Goal: Find specific page/section: Find specific page/section

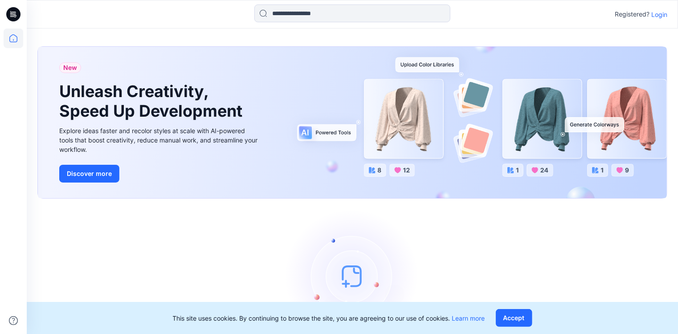
click at [654, 13] on p "Login" at bounding box center [659, 14] width 16 height 9
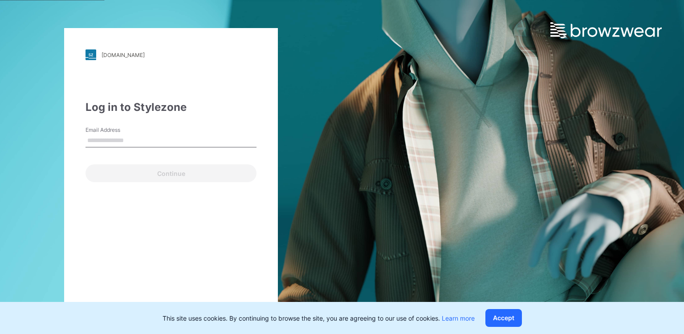
type input "**********"
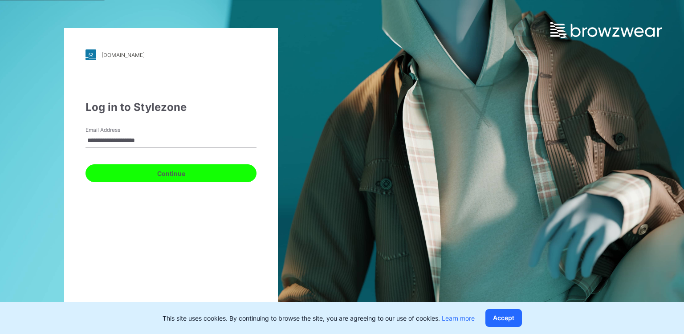
click at [161, 175] on button "Continue" at bounding box center [171, 173] width 171 height 18
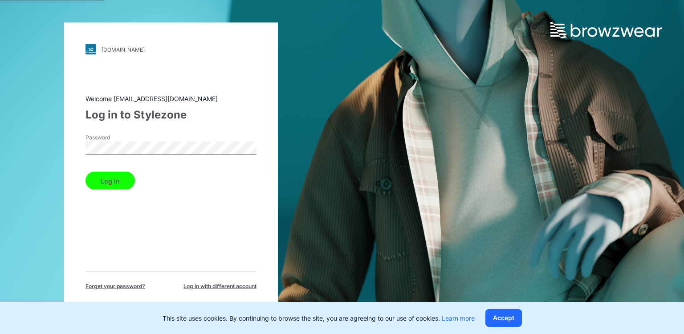
click at [113, 180] on button "Log in" at bounding box center [110, 181] width 49 height 18
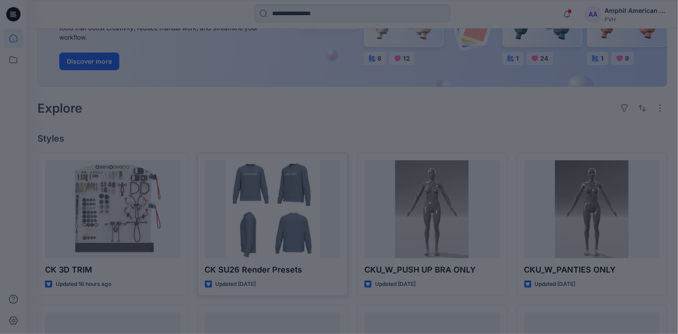
scroll to position [214, 0]
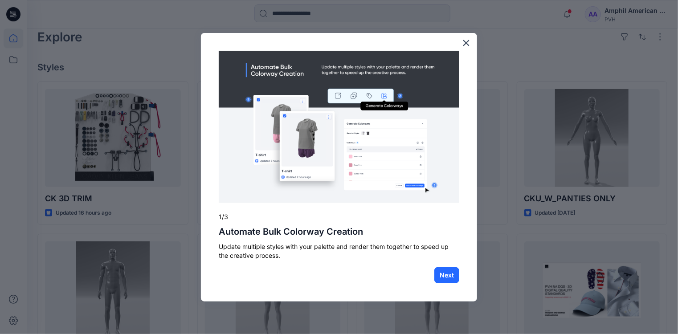
click at [460, 39] on div "× 1/3 Automate Bulk Colorway Creation Update multiple styles with your palette …" at bounding box center [339, 167] width 276 height 269
click at [465, 41] on button "×" at bounding box center [466, 43] width 8 height 14
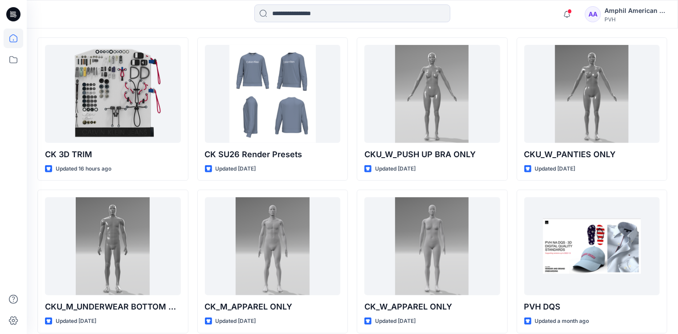
scroll to position [285, 0]
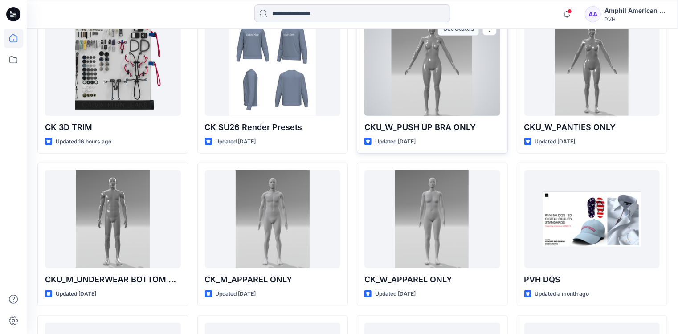
click at [440, 116] on div at bounding box center [432, 67] width 136 height 98
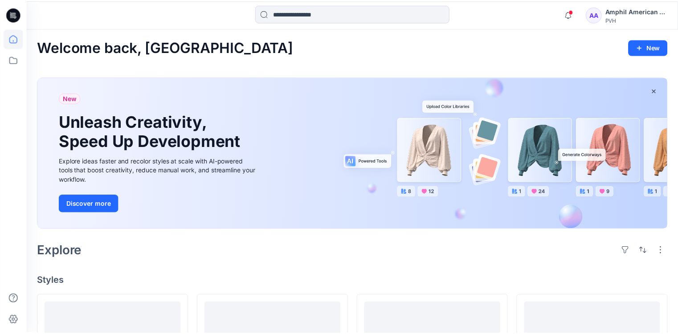
scroll to position [285, 0]
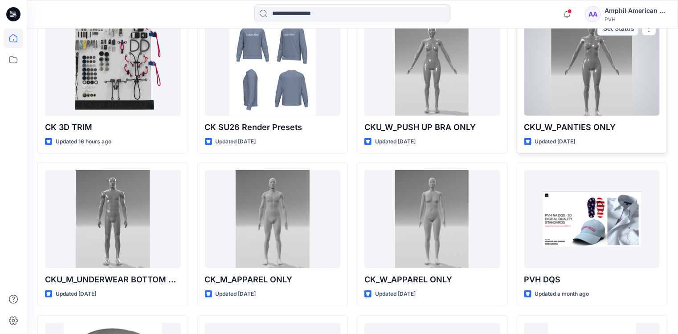
click at [573, 116] on div at bounding box center [592, 67] width 136 height 98
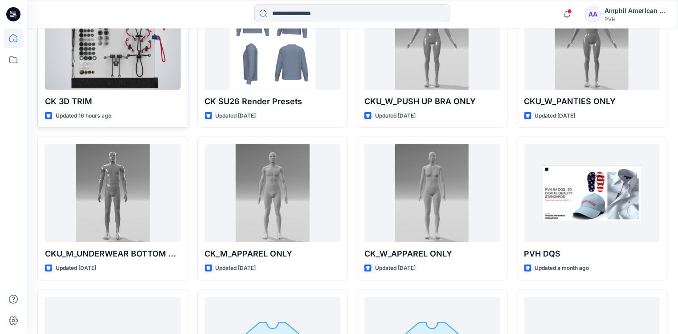
scroll to position [392, 0]
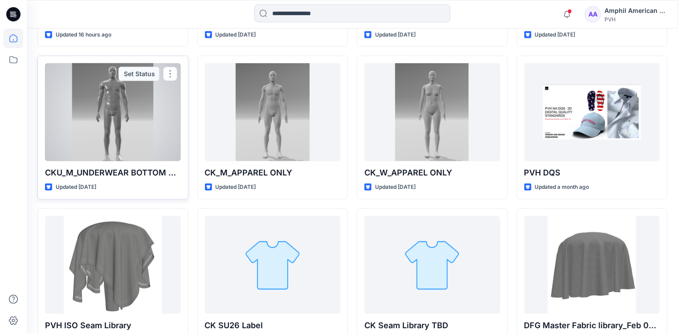
click at [114, 161] on div at bounding box center [113, 112] width 136 height 98
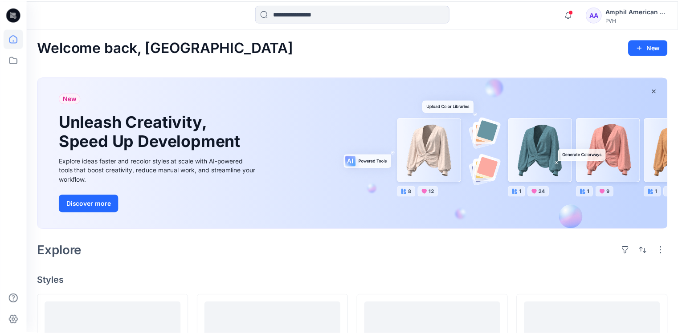
scroll to position [392, 0]
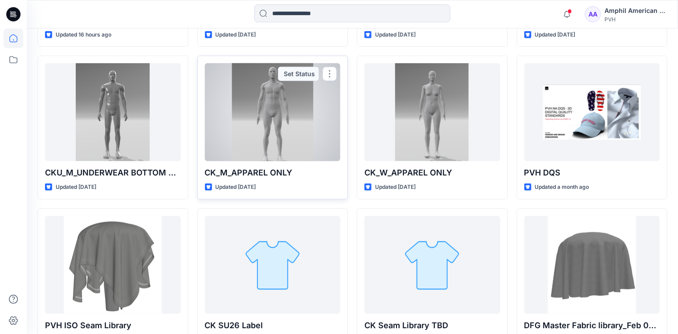
click at [294, 161] on div at bounding box center [273, 112] width 136 height 98
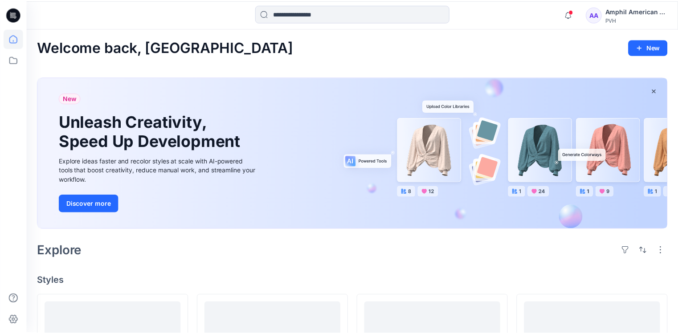
scroll to position [392, 0]
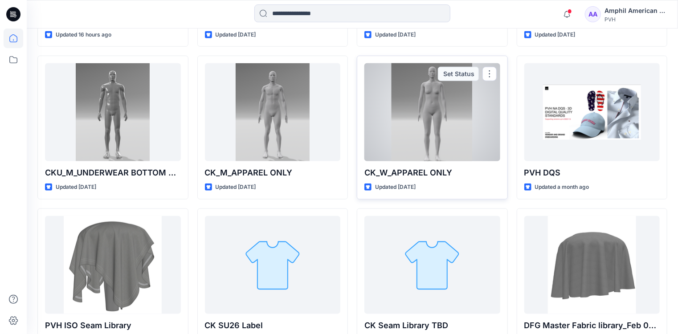
click at [404, 161] on div at bounding box center [432, 112] width 136 height 98
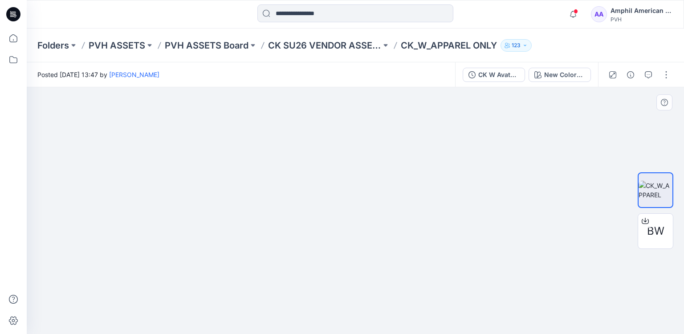
drag, startPoint x: 395, startPoint y: 243, endPoint x: 355, endPoint y: 245, distance: 40.2
click at [307, 246] on img at bounding box center [355, 192] width 250 height 286
click at [544, 75] on div "New Colorway" at bounding box center [564, 75] width 41 height 10
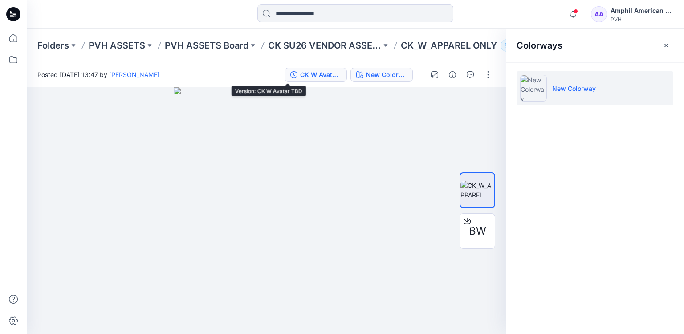
click at [285, 68] on button "CK W Avatar TBD" at bounding box center [316, 75] width 62 height 14
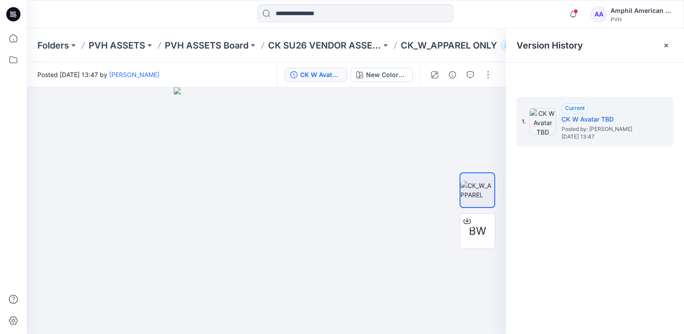
click at [300, 72] on div "CK W Avatar TBD" at bounding box center [320, 75] width 41 height 10
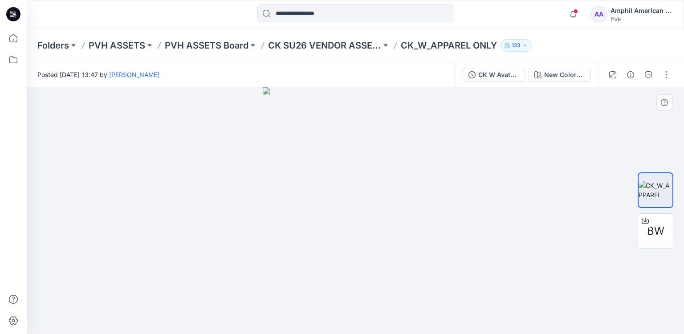
click at [510, 156] on div at bounding box center [355, 210] width 657 height 247
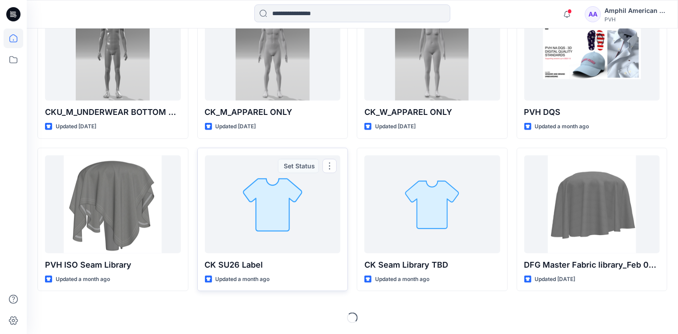
scroll to position [463, 0]
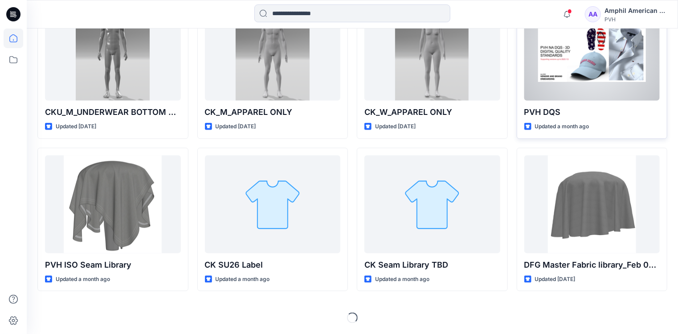
click at [603, 101] on div at bounding box center [592, 52] width 136 height 98
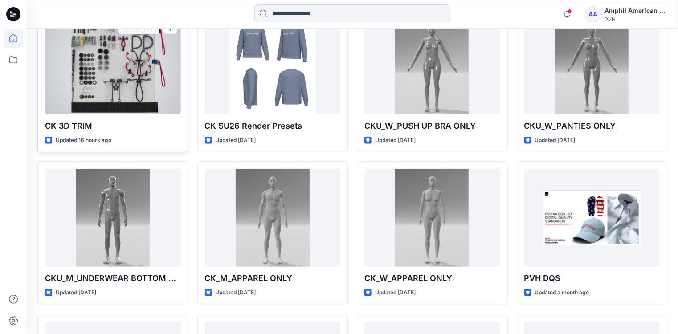
scroll to position [214, 0]
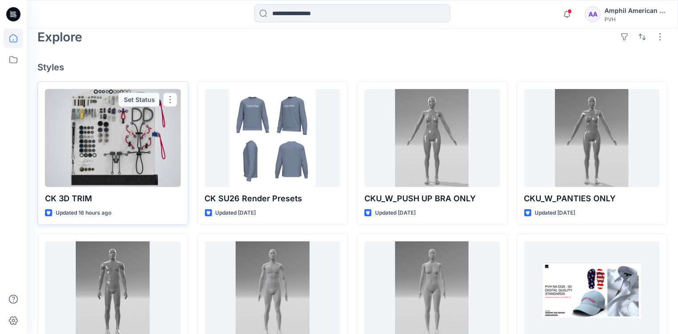
click at [130, 187] on div at bounding box center [113, 138] width 136 height 98
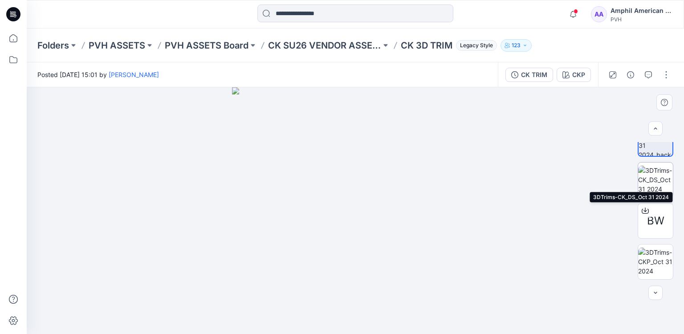
scroll to position [71, 0]
click at [646, 174] on img at bounding box center [655, 170] width 35 height 28
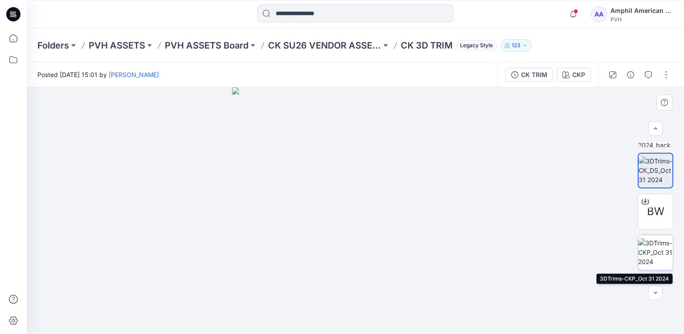
click at [651, 250] on img at bounding box center [655, 252] width 35 height 28
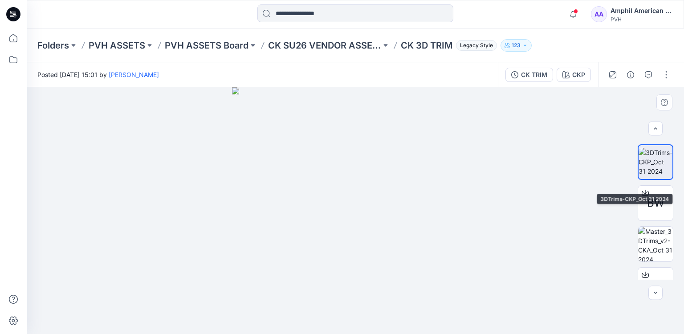
scroll to position [178, 0]
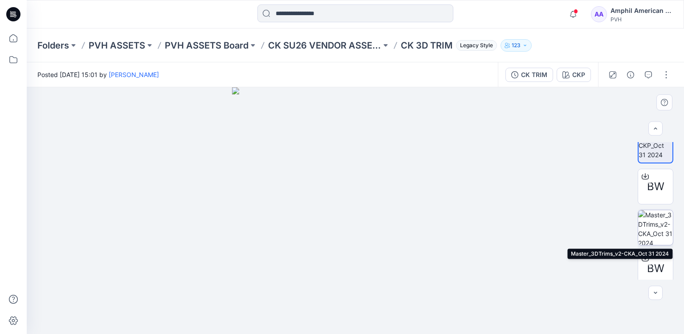
click at [652, 224] on img at bounding box center [655, 227] width 35 height 35
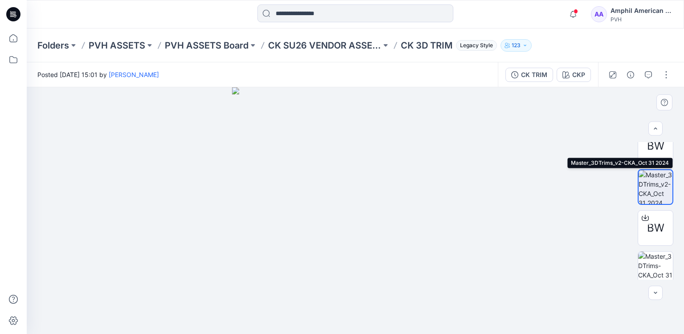
scroll to position [285, 0]
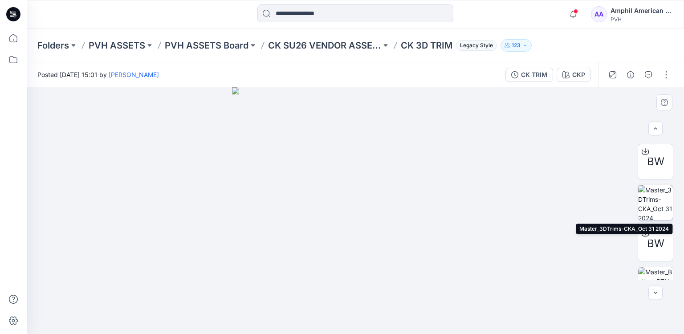
click at [653, 211] on img at bounding box center [655, 202] width 35 height 35
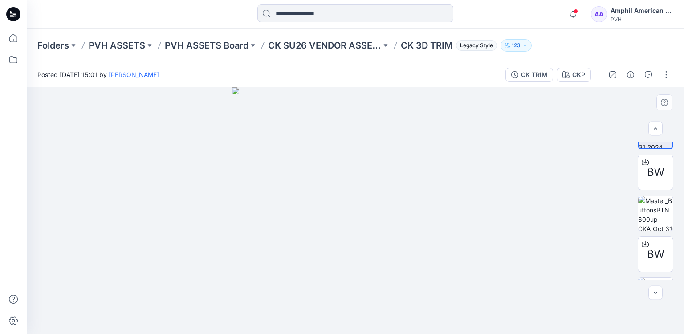
scroll to position [390, 0]
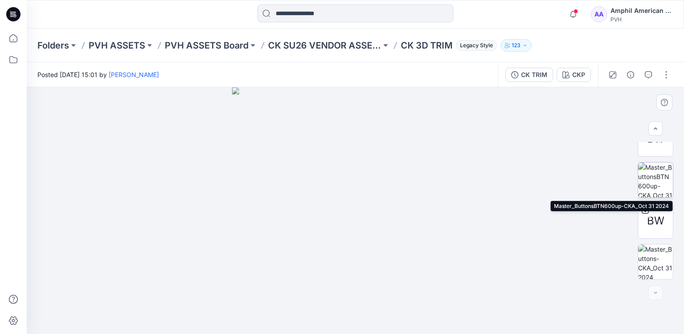
click at [651, 174] on img at bounding box center [655, 180] width 35 height 35
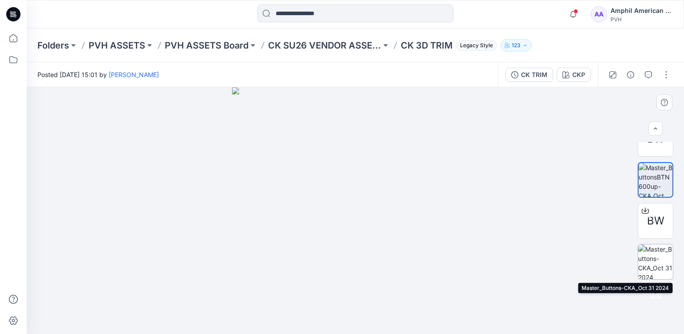
click at [658, 266] on img at bounding box center [655, 262] width 35 height 35
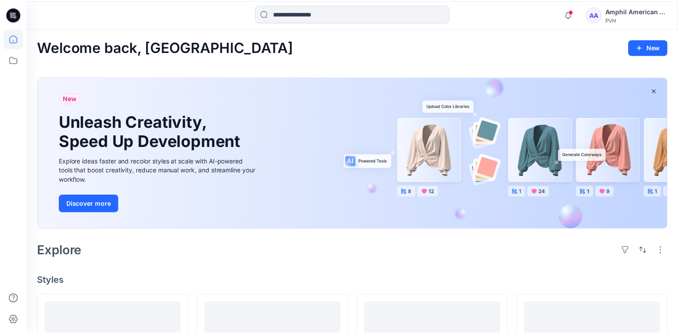
scroll to position [214, 0]
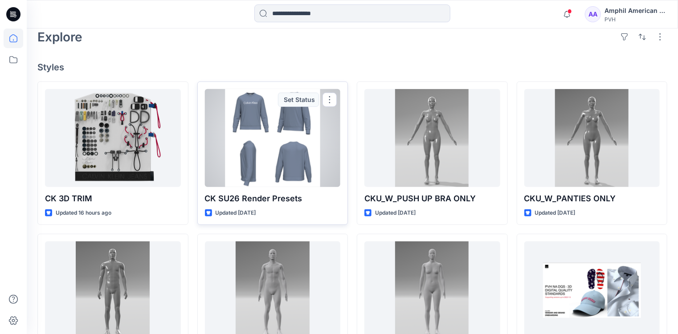
click at [293, 187] on div at bounding box center [273, 138] width 136 height 98
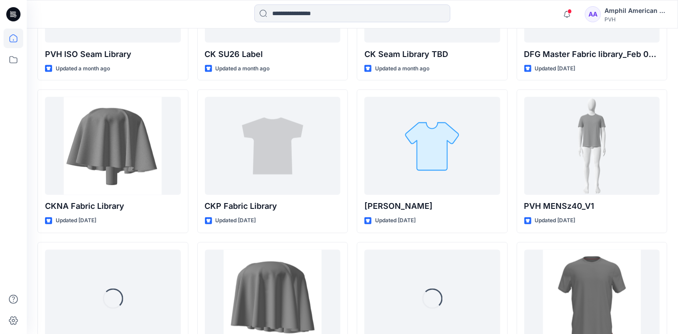
scroll to position [664, 0]
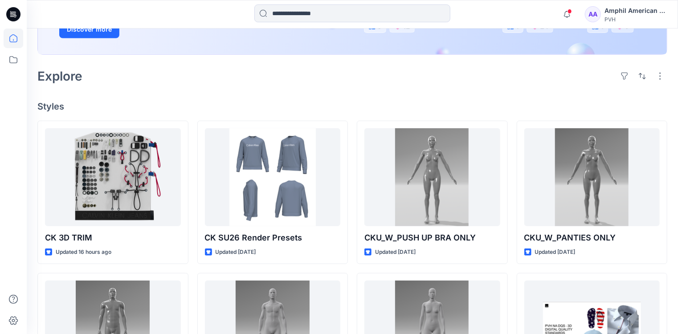
scroll to position [214, 0]
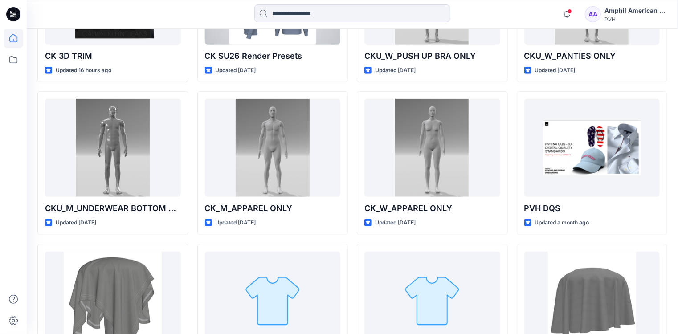
scroll to position [285, 0]
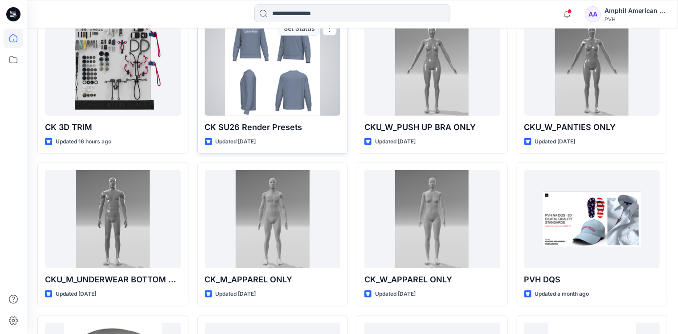
click at [260, 116] on div at bounding box center [273, 67] width 136 height 98
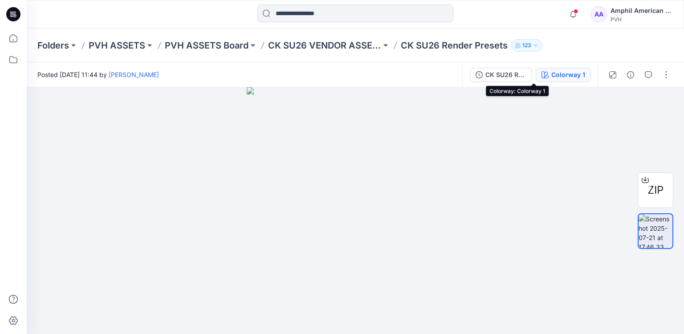
click at [551, 76] on div "Colorway 1" at bounding box center [568, 75] width 34 height 10
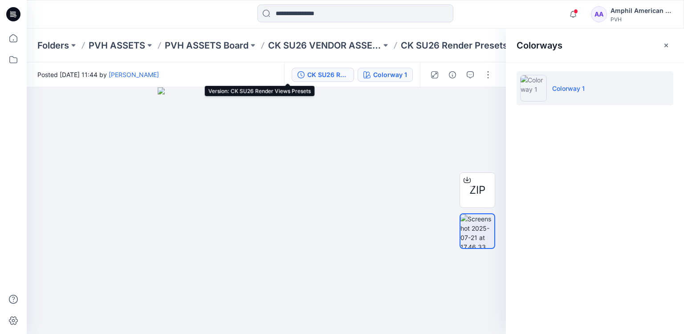
click at [307, 73] on div "CK SU26 Render Views Presets" at bounding box center [327, 75] width 41 height 10
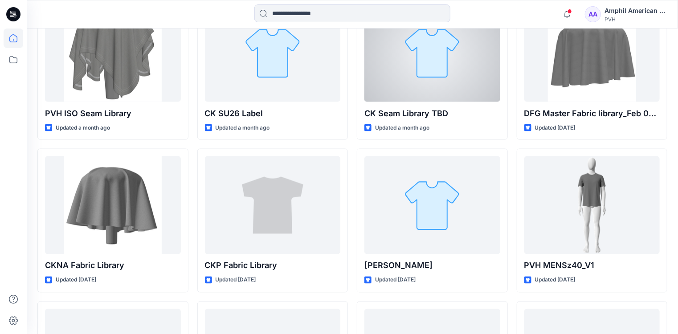
scroll to position [606, 0]
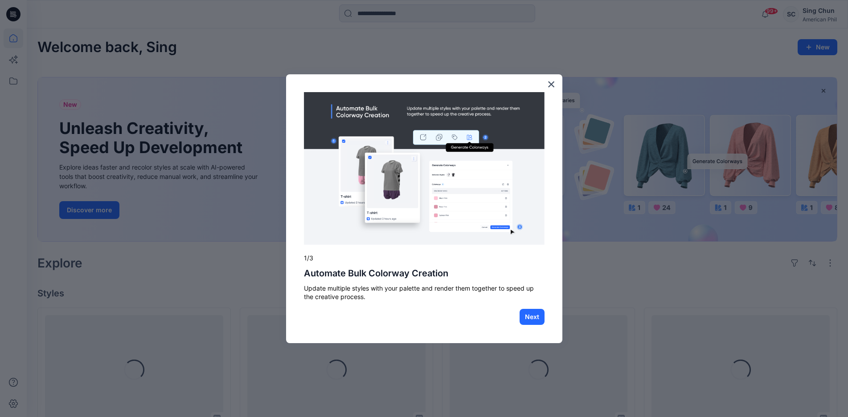
scroll to position [178, 0]
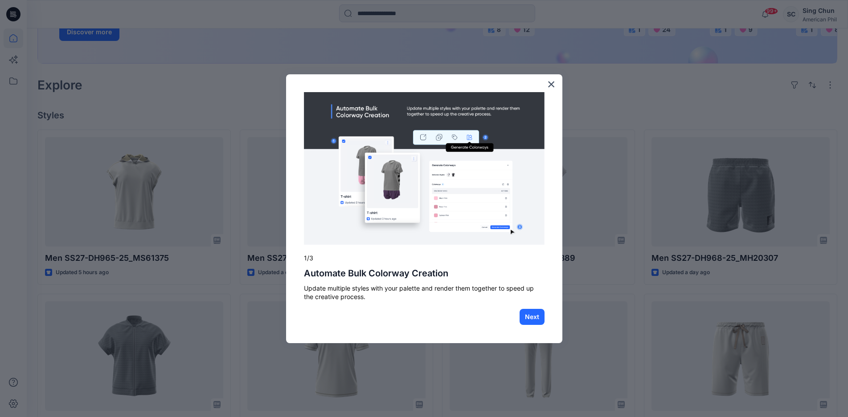
click at [553, 83] on button "×" at bounding box center [551, 84] width 8 height 14
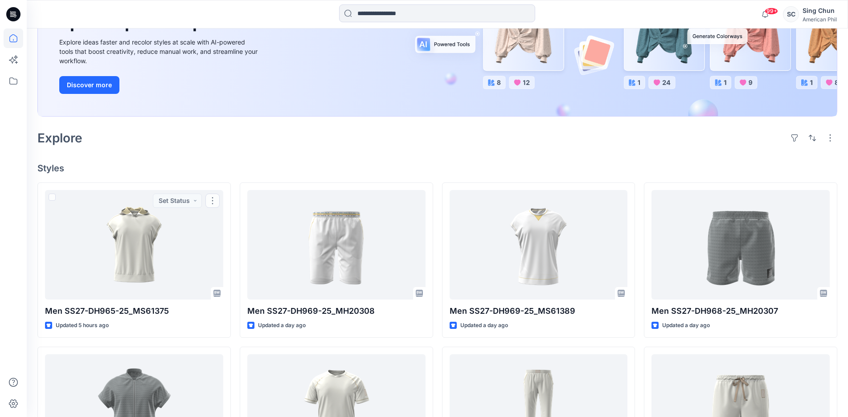
scroll to position [0, 0]
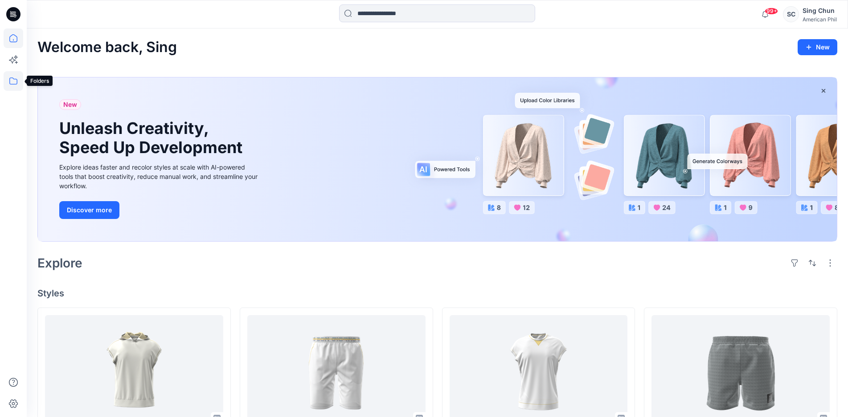
click at [12, 80] on icon at bounding box center [14, 81] width 20 height 20
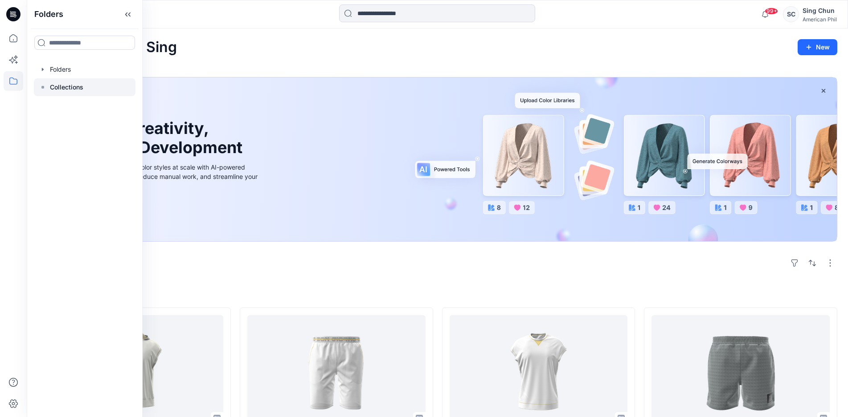
click at [75, 93] on p "Collections" at bounding box center [66, 87] width 33 height 11
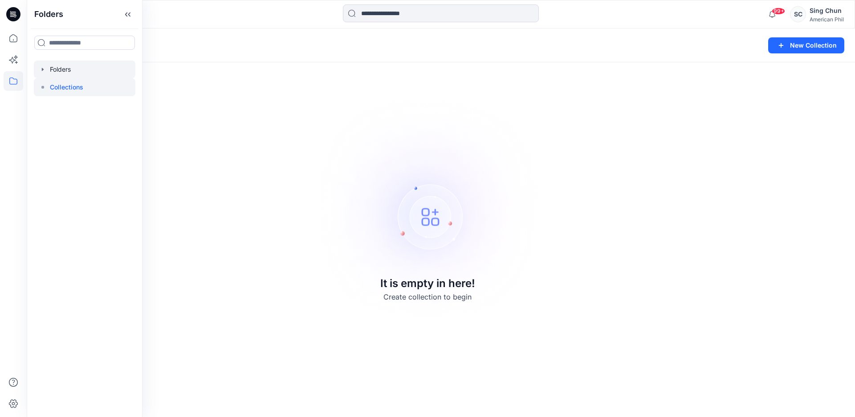
click at [81, 78] on div at bounding box center [85, 70] width 102 height 18
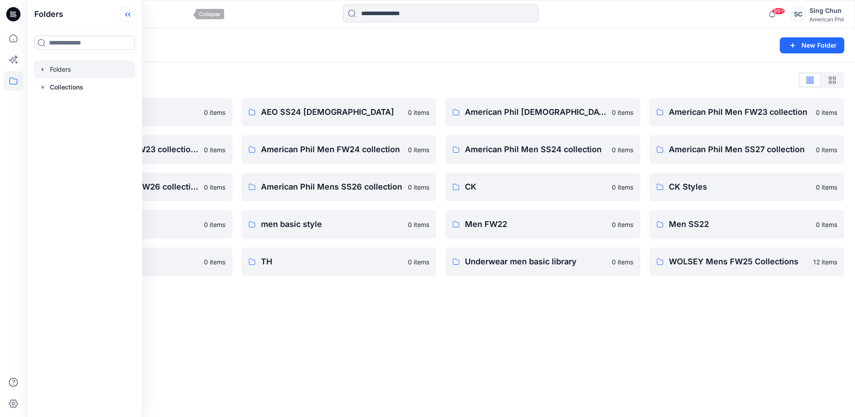
click at [135, 16] on icon at bounding box center [128, 14] width 14 height 15
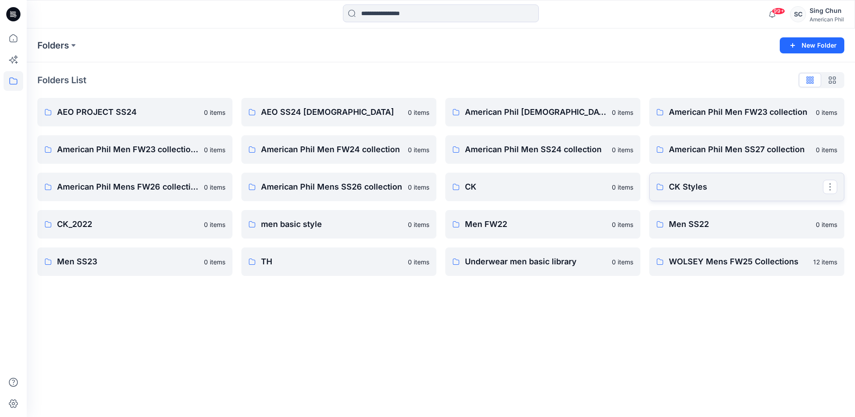
click at [711, 192] on p "CK Styles" at bounding box center [746, 187] width 154 height 12
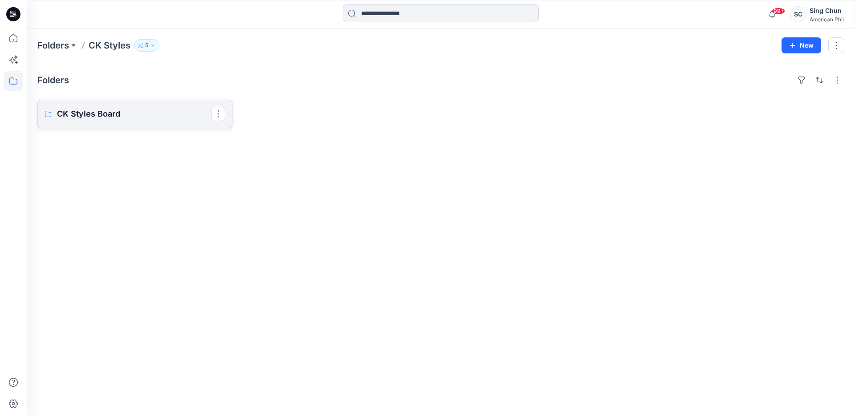
click at [118, 120] on p "CK Styles Board" at bounding box center [134, 114] width 154 height 12
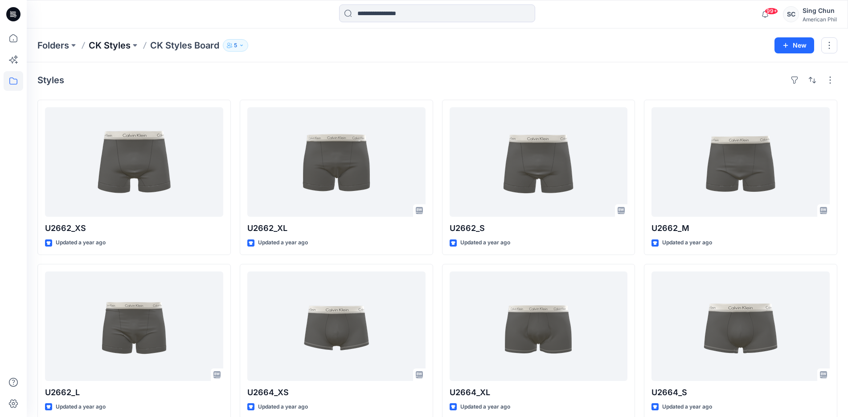
click at [113, 42] on p "CK Styles" at bounding box center [110, 45] width 42 height 12
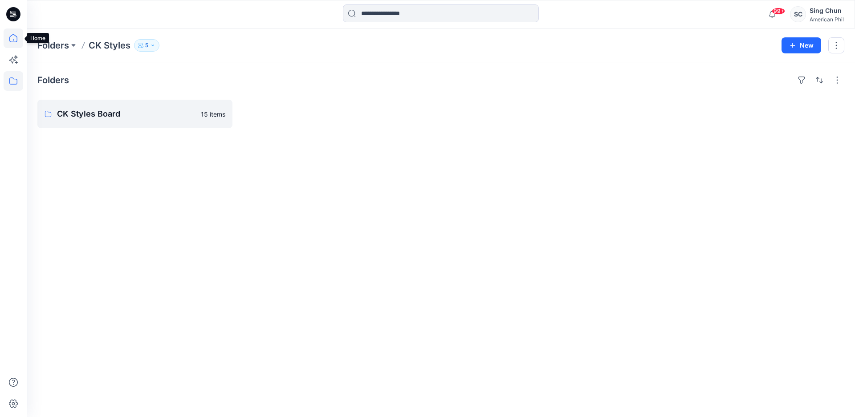
click at [10, 36] on icon at bounding box center [14, 39] width 20 height 20
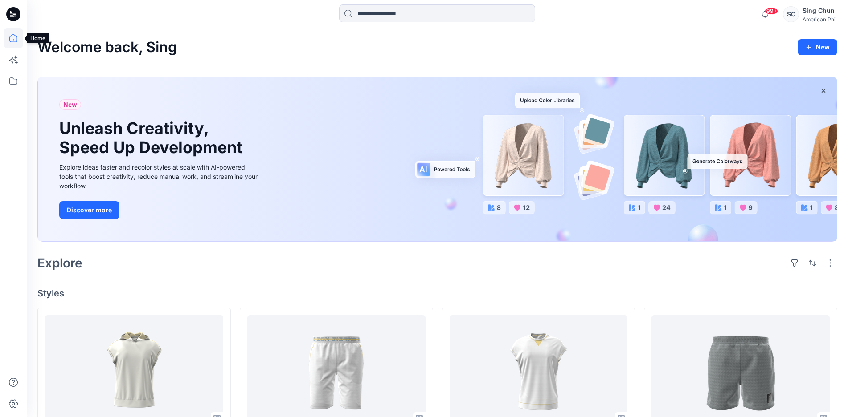
click at [13, 37] on icon at bounding box center [14, 39] width 20 height 20
click at [16, 80] on icon at bounding box center [14, 81] width 20 height 20
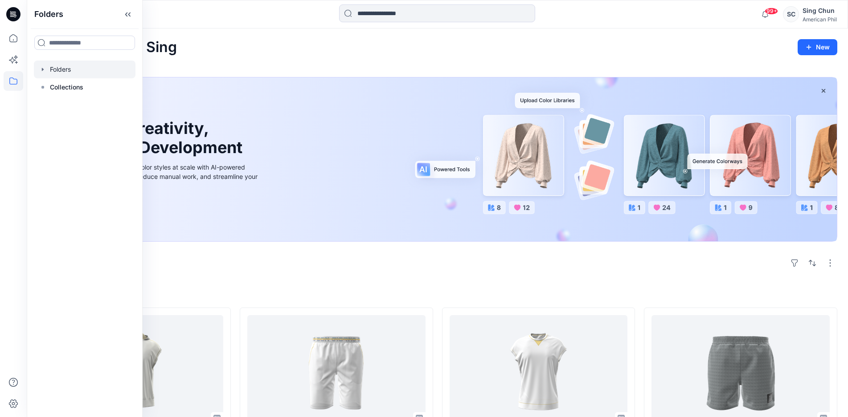
click at [70, 78] on div at bounding box center [85, 70] width 102 height 18
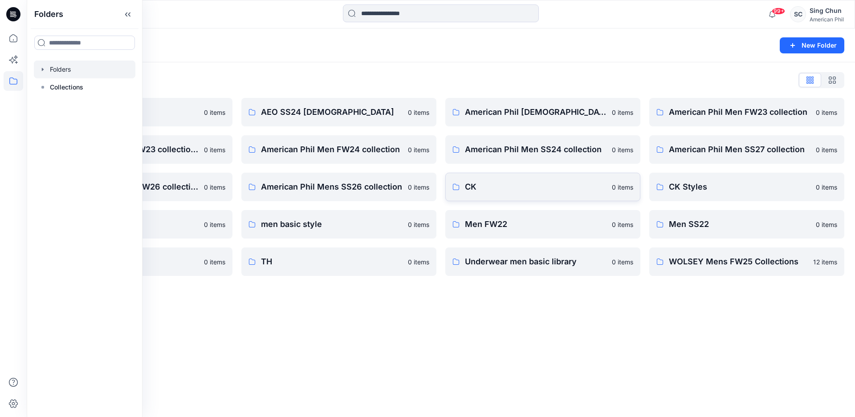
click at [502, 192] on p "CK" at bounding box center [536, 187] width 142 height 12
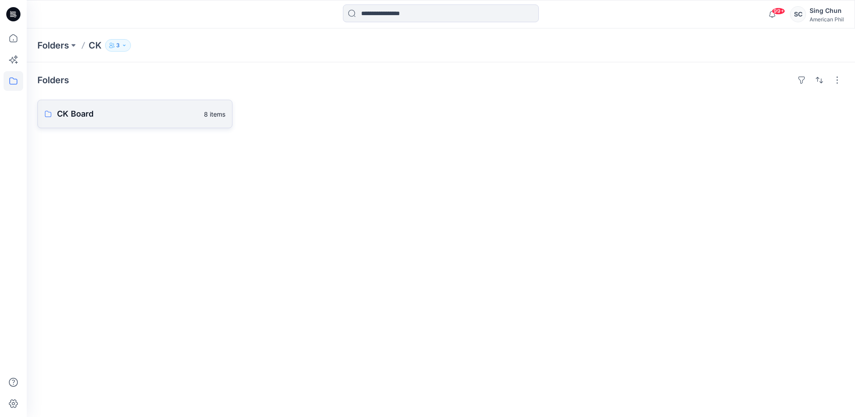
click at [106, 120] on p "CK Board" at bounding box center [128, 114] width 142 height 12
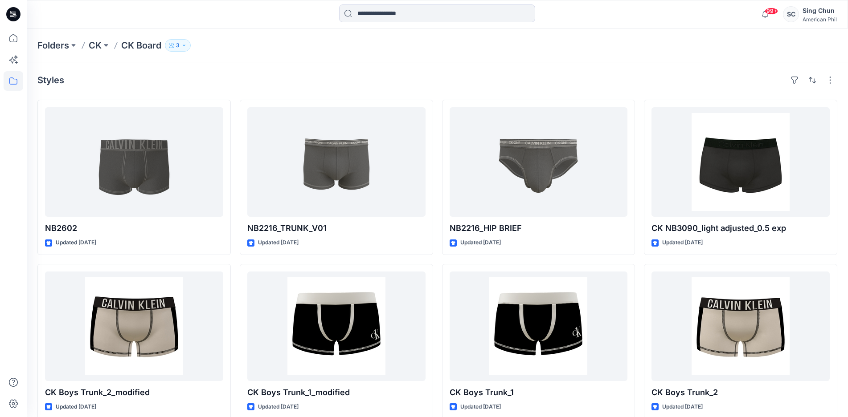
click at [14, 14] on icon at bounding box center [15, 14] width 4 height 0
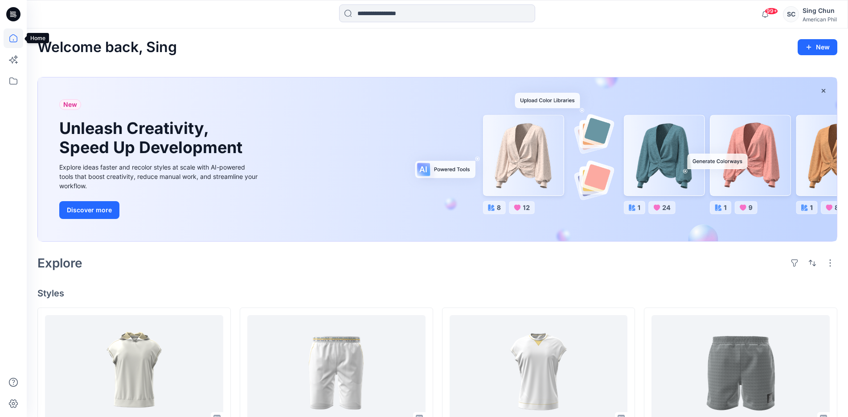
click at [13, 37] on icon at bounding box center [14, 39] width 20 height 20
click at [11, 79] on icon at bounding box center [14, 81] width 20 height 20
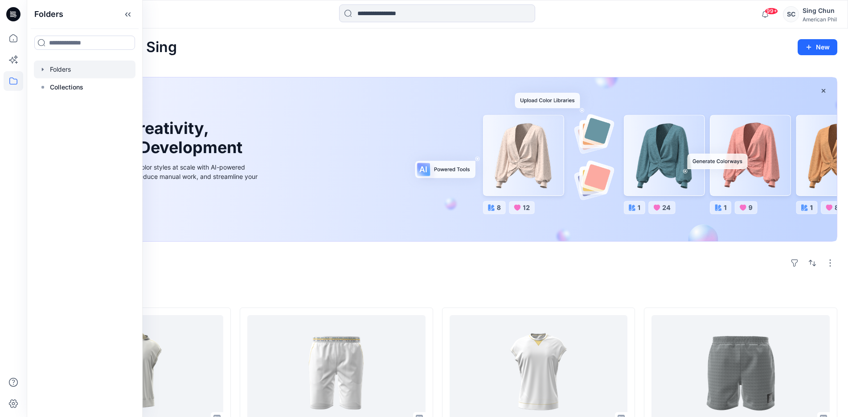
click at [55, 78] on div at bounding box center [85, 70] width 102 height 18
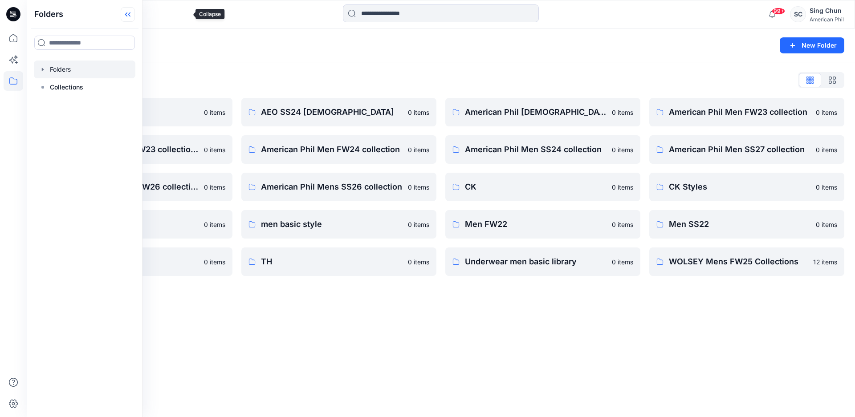
click at [135, 16] on icon at bounding box center [128, 14] width 14 height 15
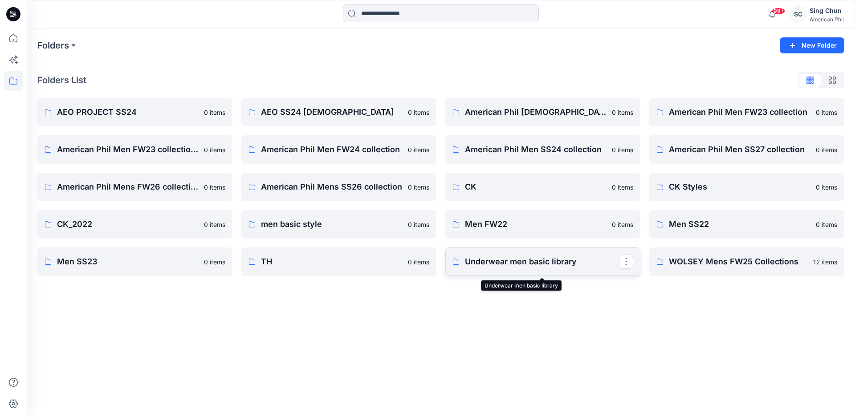
click at [543, 264] on p "Underwear men basic library" at bounding box center [542, 262] width 154 height 12
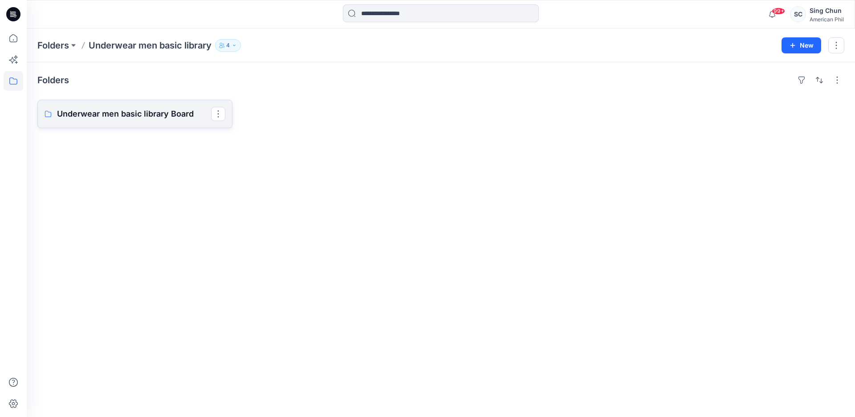
click at [150, 120] on p "Underwear men basic library Board" at bounding box center [134, 114] width 154 height 12
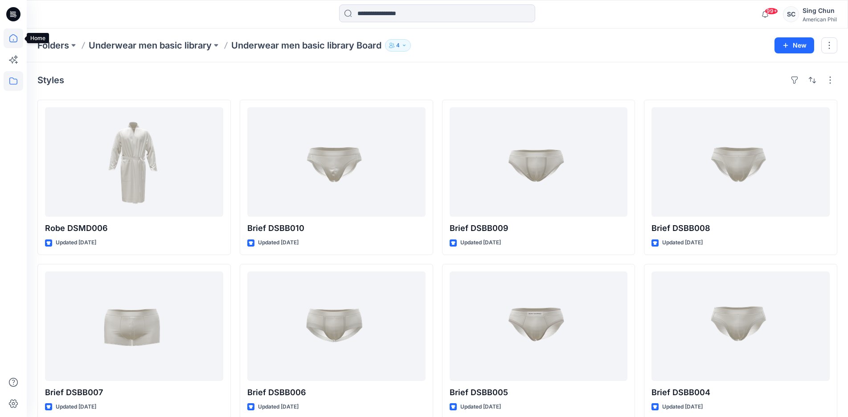
click at [12, 40] on icon at bounding box center [14, 39] width 20 height 20
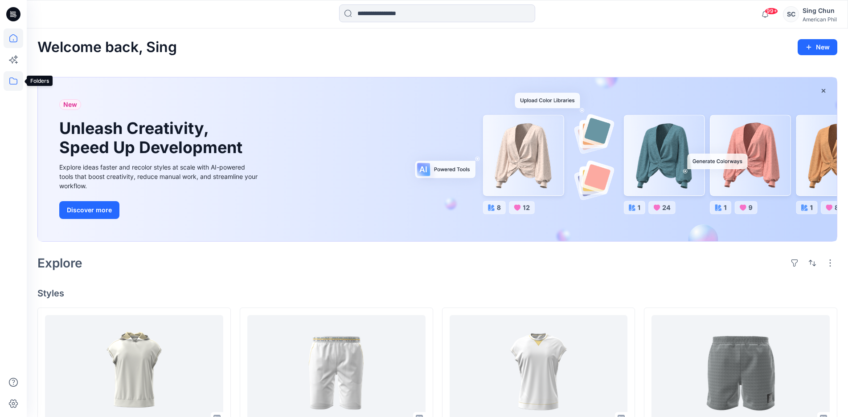
click at [12, 80] on icon at bounding box center [14, 81] width 20 height 20
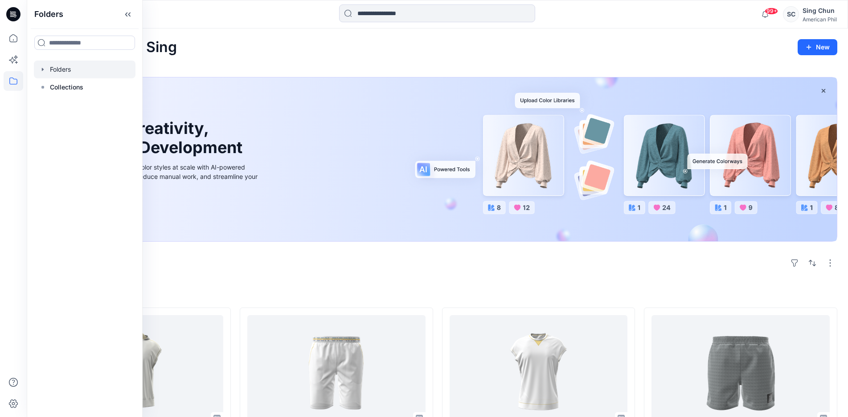
click at [71, 78] on div at bounding box center [85, 70] width 102 height 18
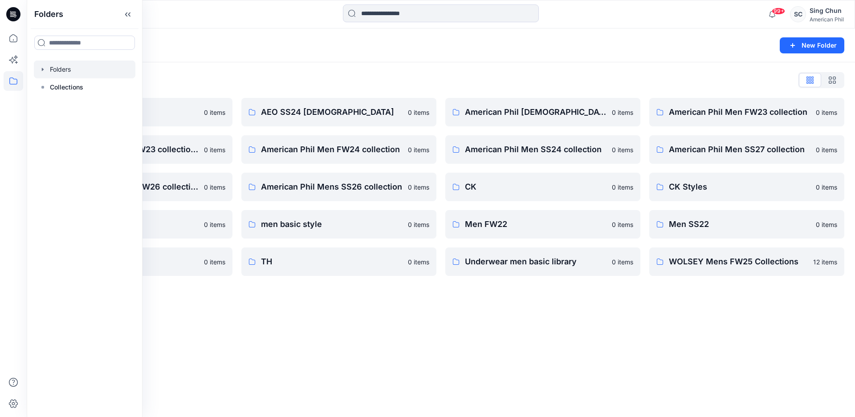
click at [530, 311] on div "Folders New Folder Folders List AEO PROJECT SS24 0 items American Phil Men FW23…" at bounding box center [441, 223] width 828 height 389
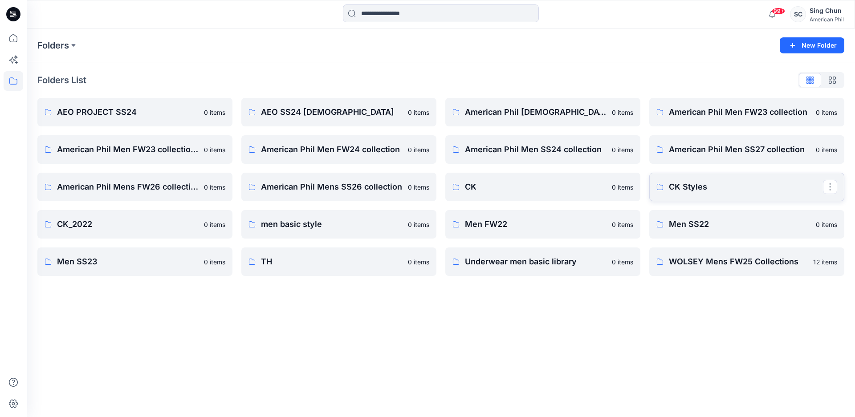
click at [712, 193] on p "CK Styles" at bounding box center [746, 187] width 154 height 12
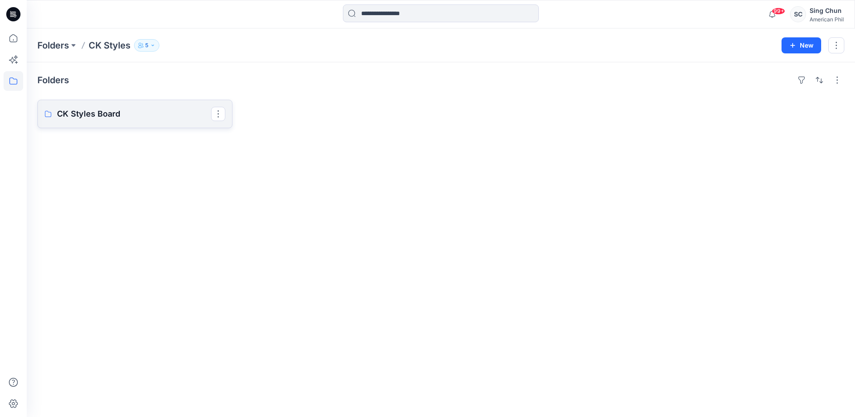
click at [105, 120] on p "CK Styles Board" at bounding box center [134, 114] width 154 height 12
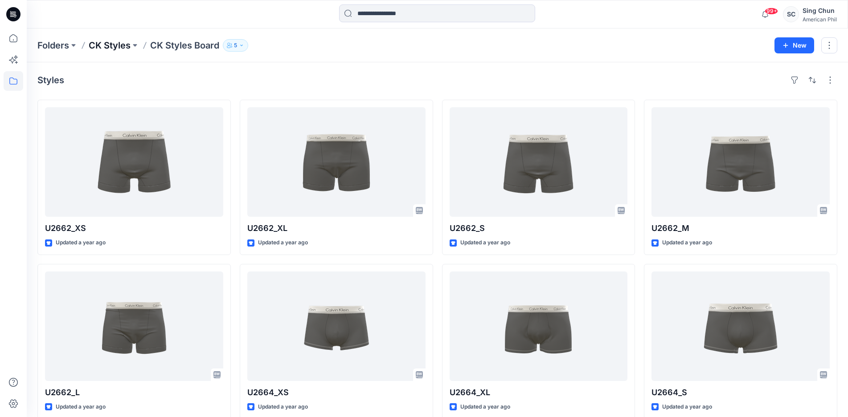
click at [125, 48] on p "CK Styles" at bounding box center [110, 45] width 42 height 12
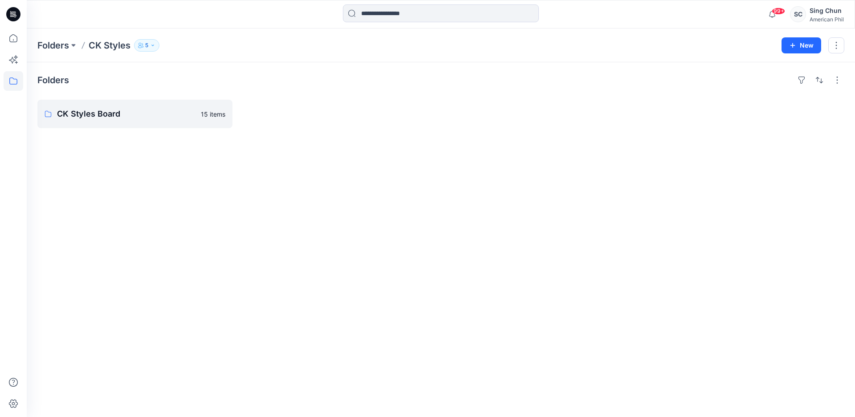
click at [9, 11] on icon at bounding box center [13, 14] width 14 height 14
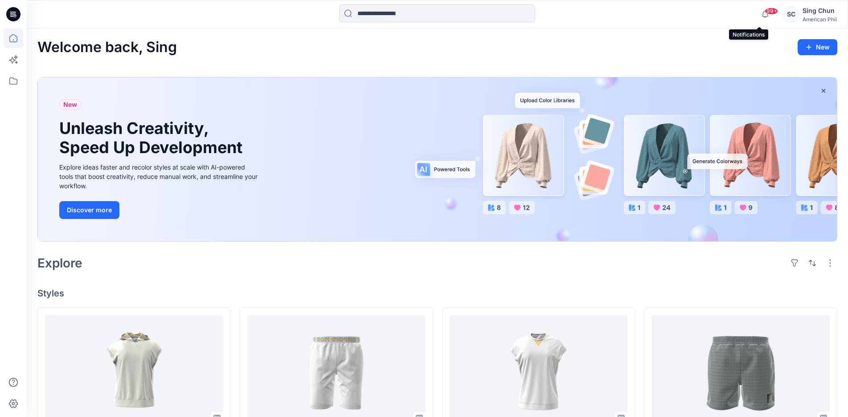
click at [769, 12] on span "99+" at bounding box center [770, 11] width 13 height 7
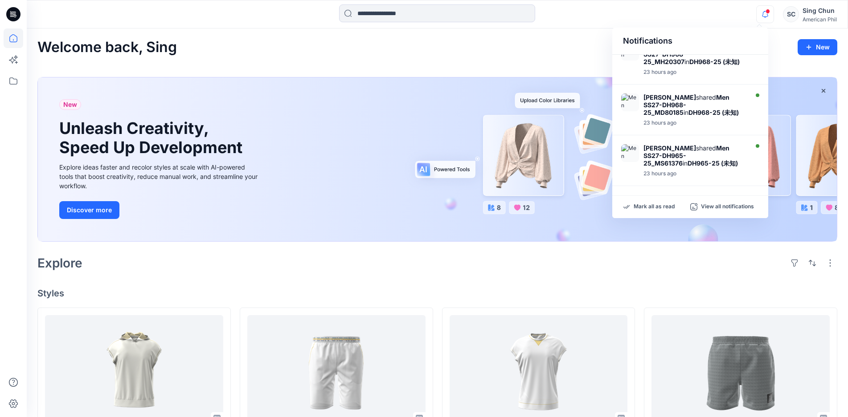
scroll to position [178, 0]
click at [481, 56] on div "Welcome back, Sing New" at bounding box center [437, 47] width 800 height 16
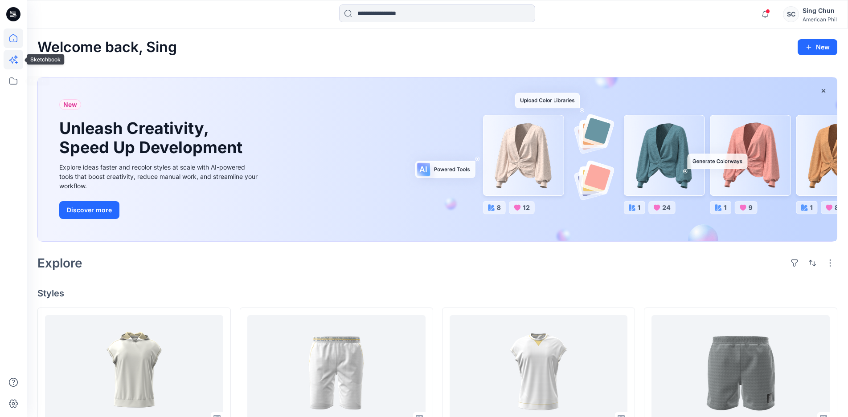
click at [12, 59] on icon at bounding box center [14, 60] width 20 height 20
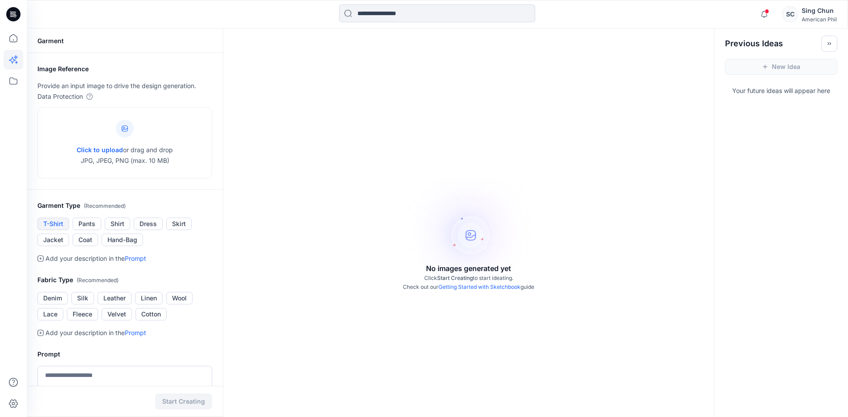
click at [56, 230] on button "T-Shirt" at bounding box center [53, 224] width 32 height 12
click at [64, 230] on button "T-Shirt" at bounding box center [53, 224] width 32 height 12
click at [13, 83] on icon at bounding box center [14, 81] width 20 height 20
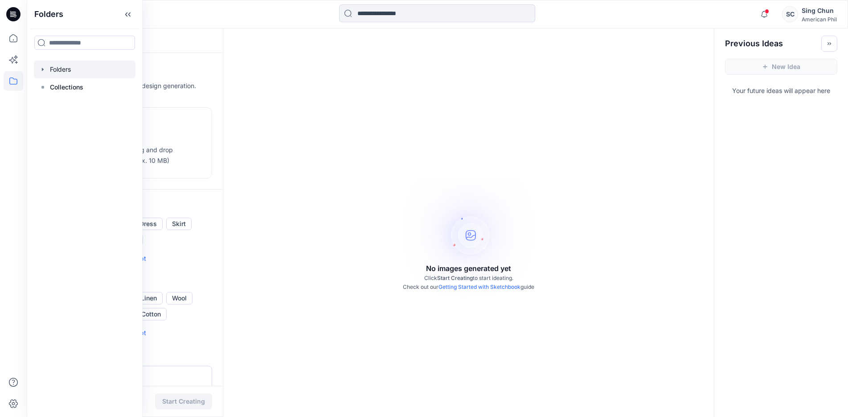
click at [69, 78] on div at bounding box center [85, 70] width 102 height 18
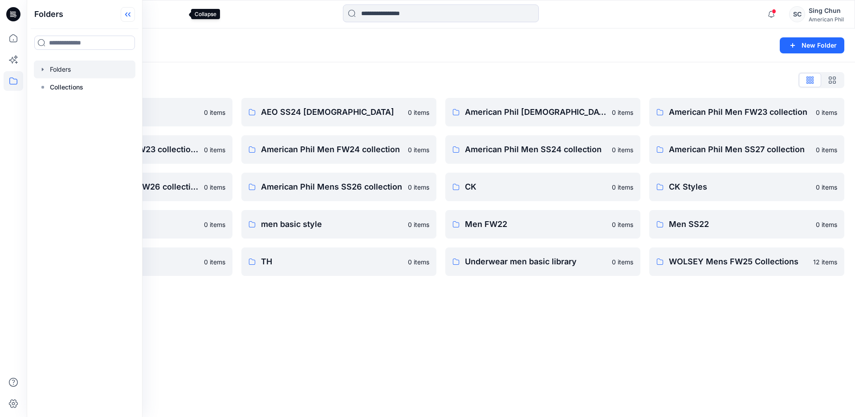
click at [135, 17] on icon at bounding box center [128, 14] width 14 height 15
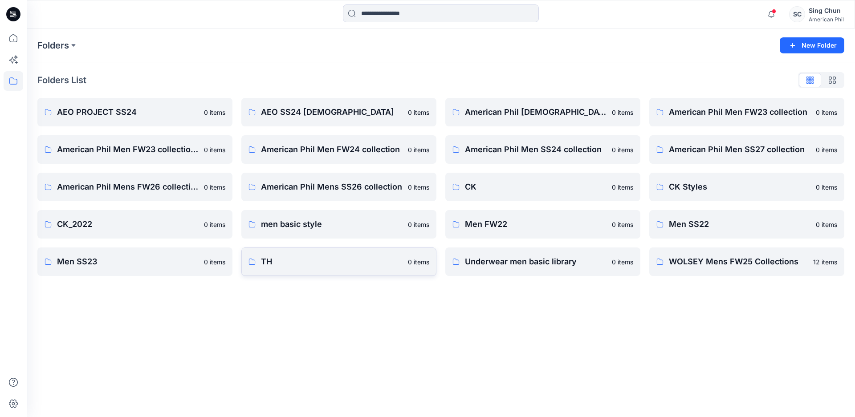
click at [318, 264] on p "TH" at bounding box center [332, 262] width 142 height 12
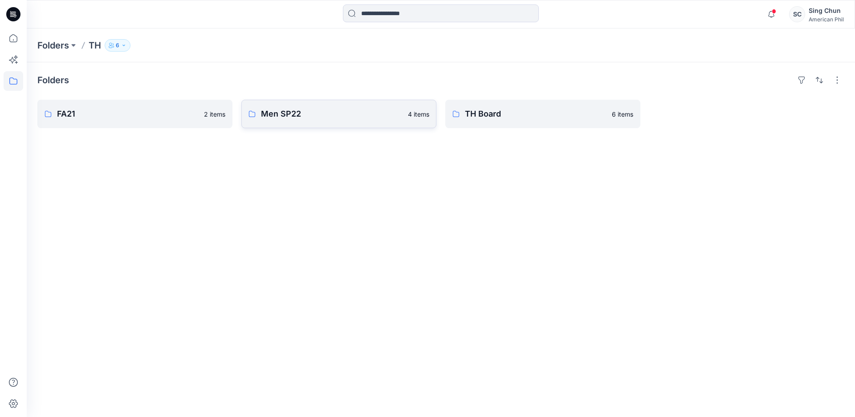
click at [295, 120] on p "Men SP22" at bounding box center [332, 114] width 142 height 12
click at [86, 120] on p "FA21" at bounding box center [128, 114] width 142 height 12
click at [495, 120] on p "TH Board" at bounding box center [536, 114] width 142 height 12
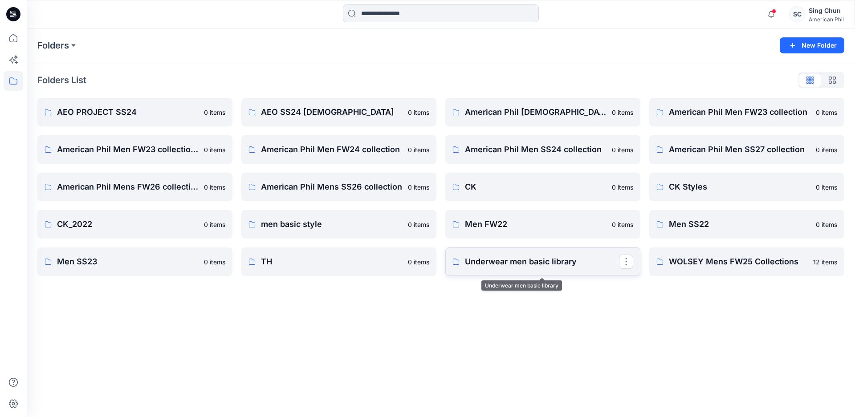
click at [522, 268] on p "Underwear men basic library" at bounding box center [542, 262] width 154 height 12
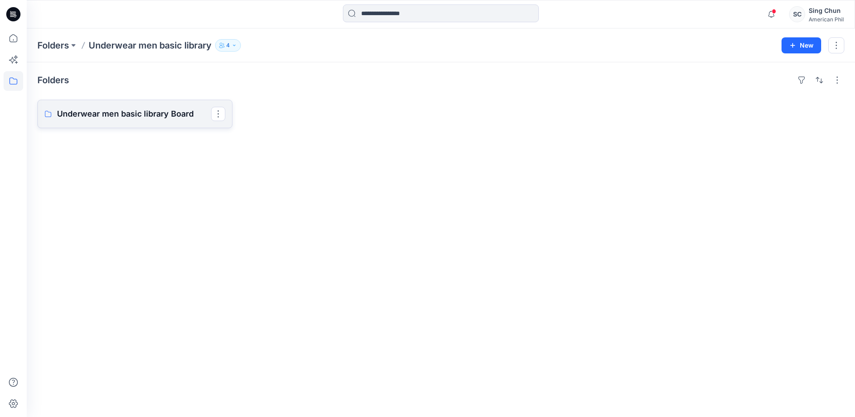
click at [147, 120] on p "Underwear men basic library Board" at bounding box center [134, 114] width 154 height 12
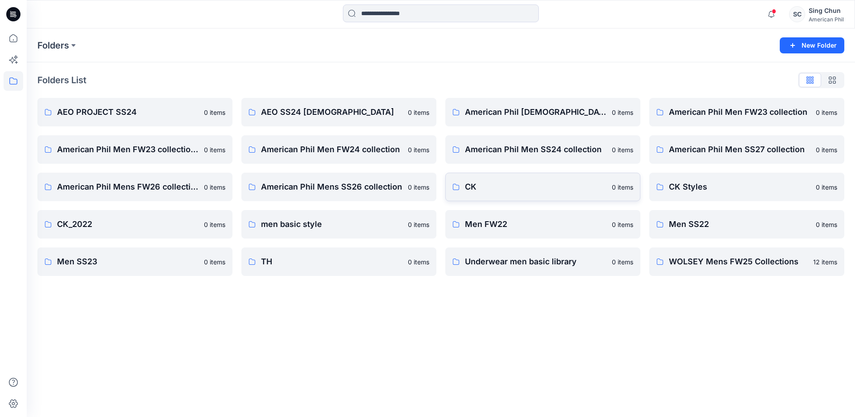
click at [483, 193] on p "CK" at bounding box center [536, 187] width 142 height 12
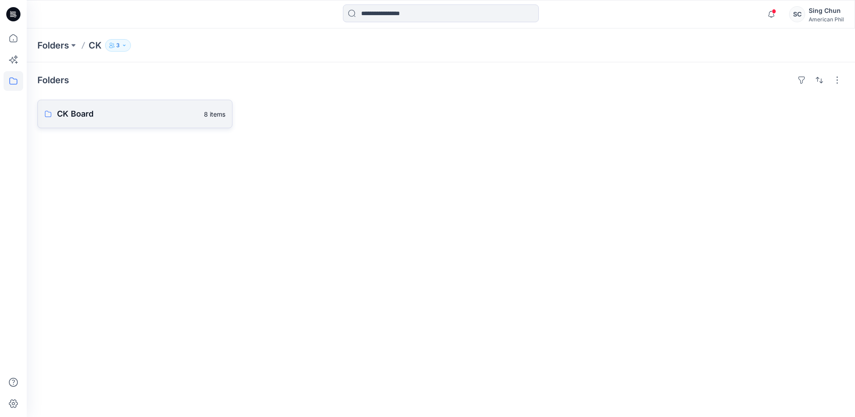
click at [111, 120] on p "CK Board" at bounding box center [128, 114] width 142 height 12
click at [10, 37] on icon at bounding box center [13, 38] width 8 height 8
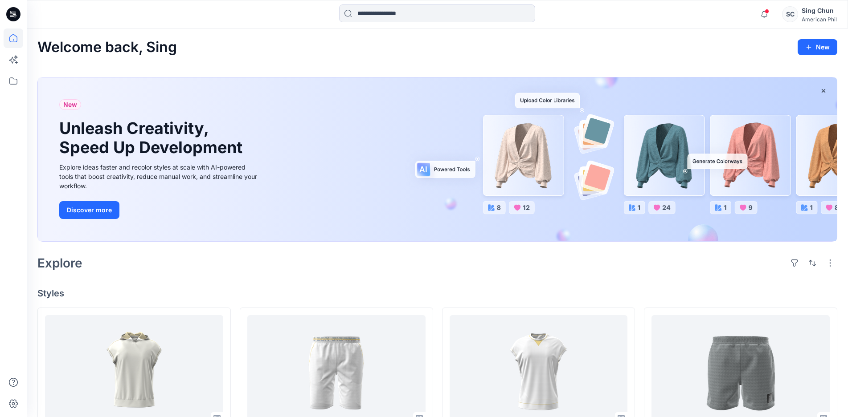
click at [816, 18] on div "American Phil" at bounding box center [818, 19] width 35 height 7
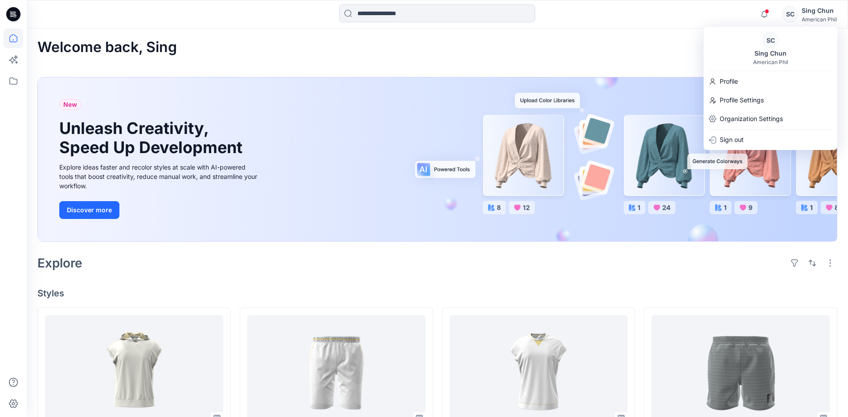
click at [651, 53] on div "Welcome back, Sing New" at bounding box center [437, 47] width 800 height 16
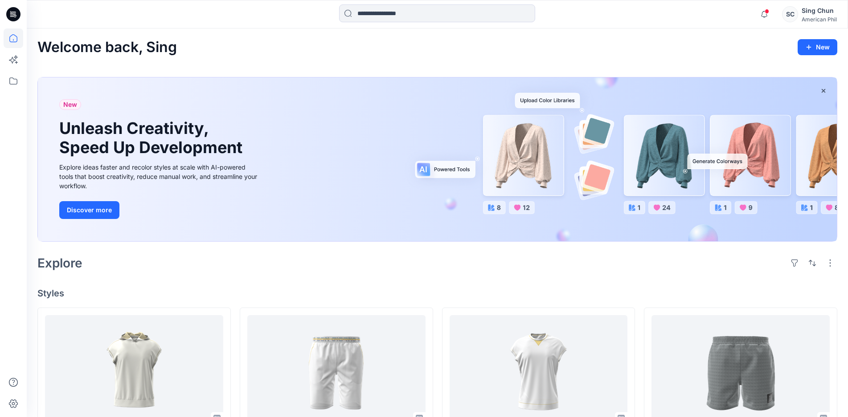
click at [785, 13] on div "SC" at bounding box center [790, 14] width 16 height 16
click at [627, 56] on div "Welcome back, Sing New" at bounding box center [437, 47] width 800 height 16
click at [426, 12] on input at bounding box center [437, 13] width 196 height 18
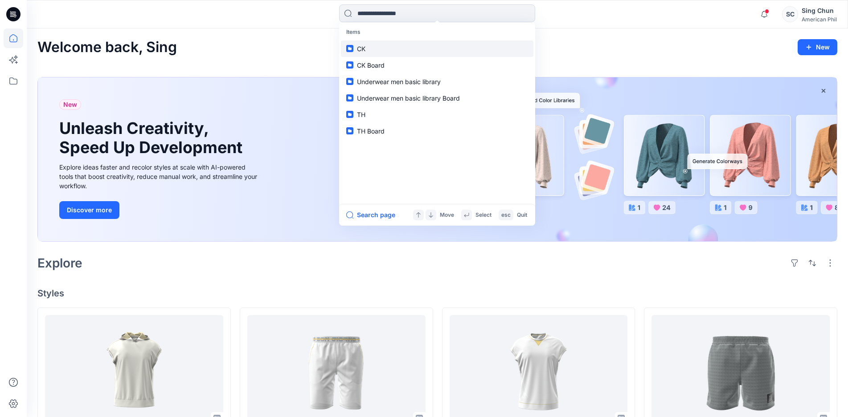
click at [364, 53] on span "CK" at bounding box center [361, 49] width 8 height 8
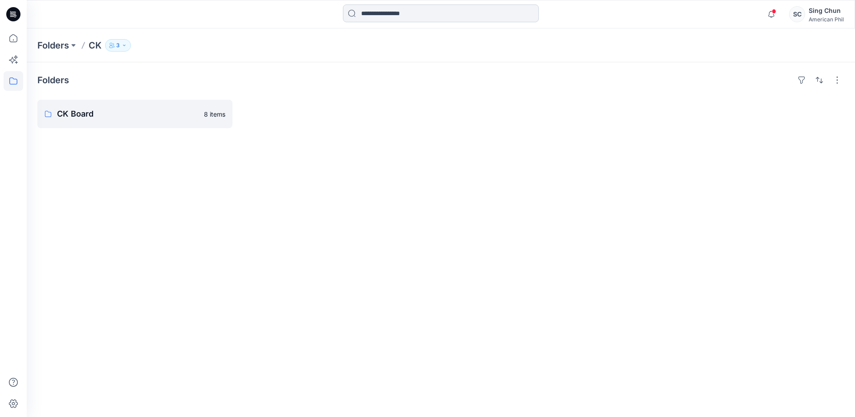
click at [407, 13] on input at bounding box center [441, 13] width 196 height 18
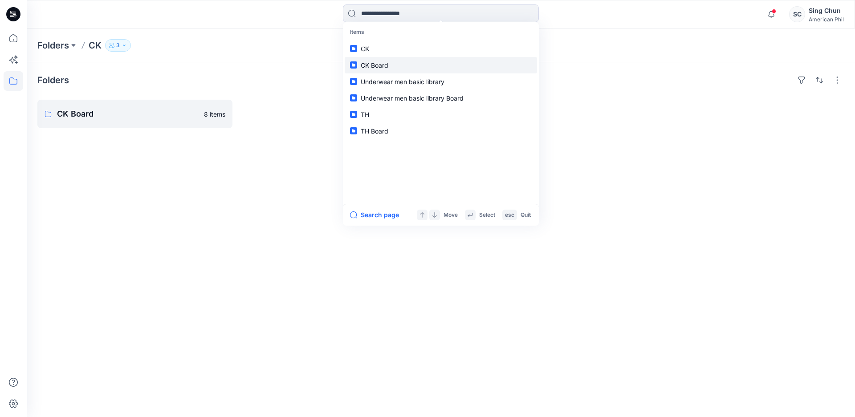
click at [379, 69] on span "CK Board" at bounding box center [375, 65] width 28 height 8
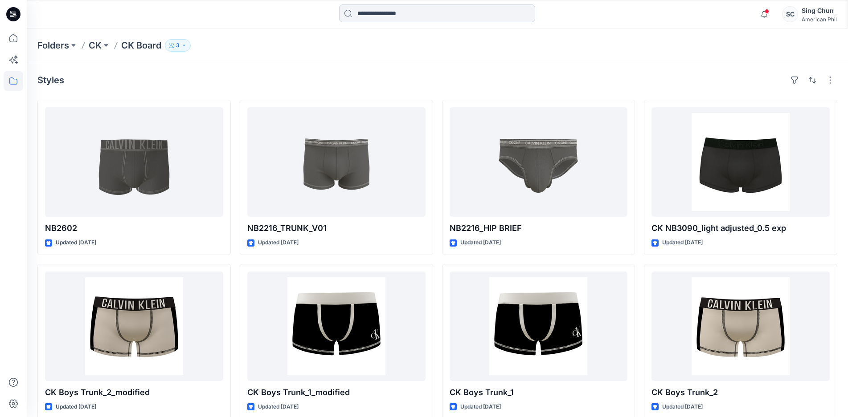
click at [441, 12] on input at bounding box center [437, 13] width 196 height 18
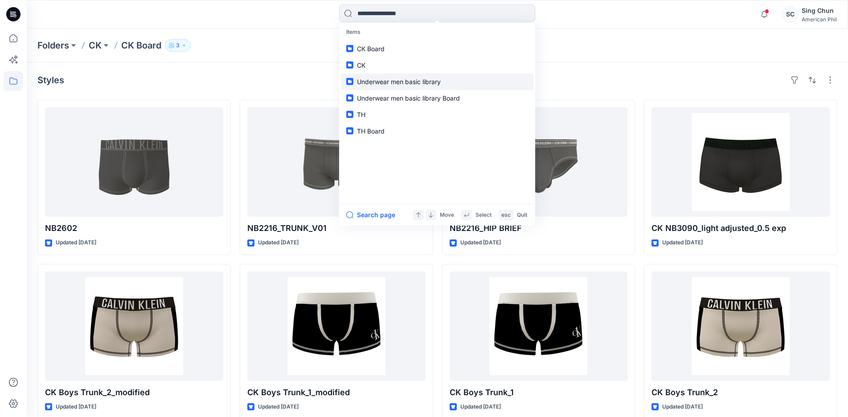
click at [399, 86] on span "Underwear men basic library" at bounding box center [399, 82] width 84 height 8
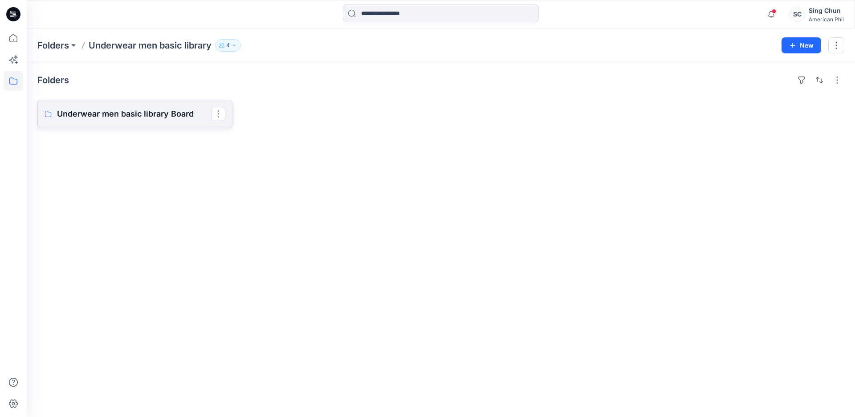
click at [202, 120] on p "Underwear men basic library Board" at bounding box center [134, 114] width 154 height 12
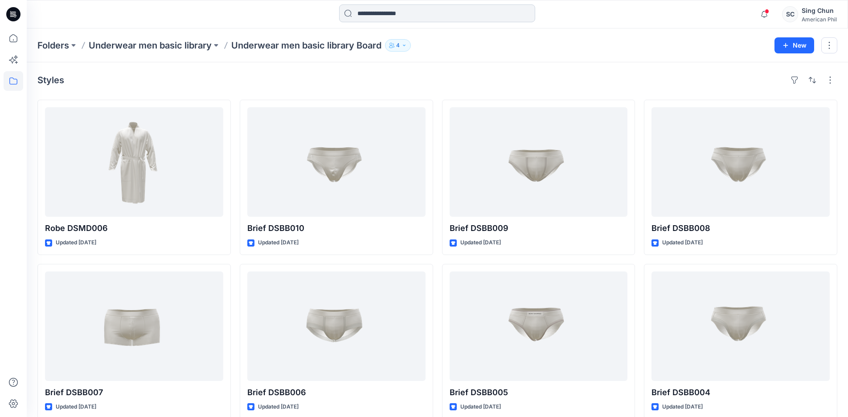
click at [483, 9] on input at bounding box center [437, 13] width 196 height 18
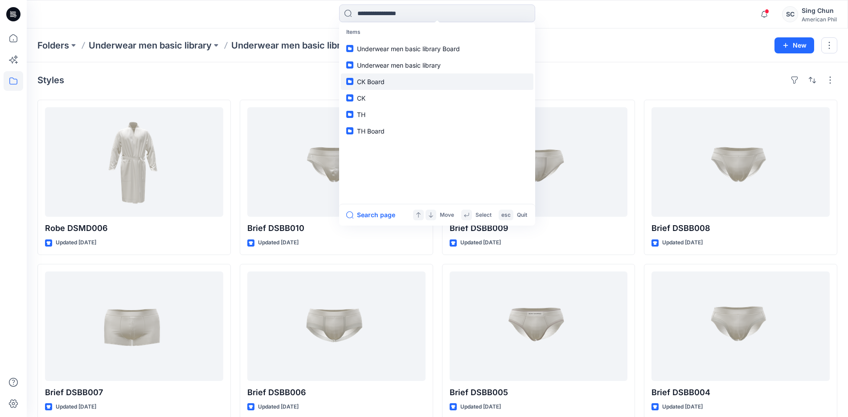
click at [364, 86] on p "CK Board" at bounding box center [371, 81] width 28 height 9
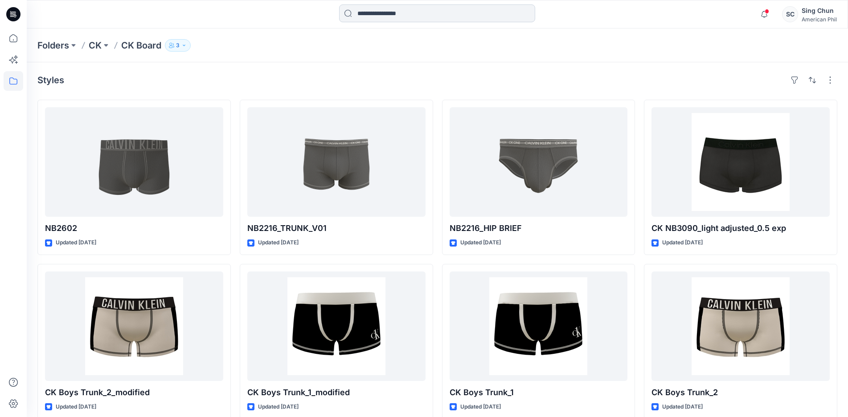
click at [413, 11] on input at bounding box center [437, 13] width 196 height 18
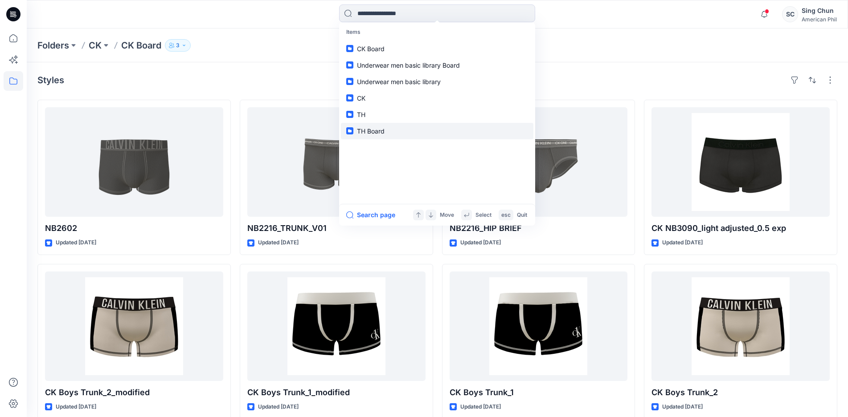
click at [378, 135] on span "TH Board" at bounding box center [371, 131] width 28 height 8
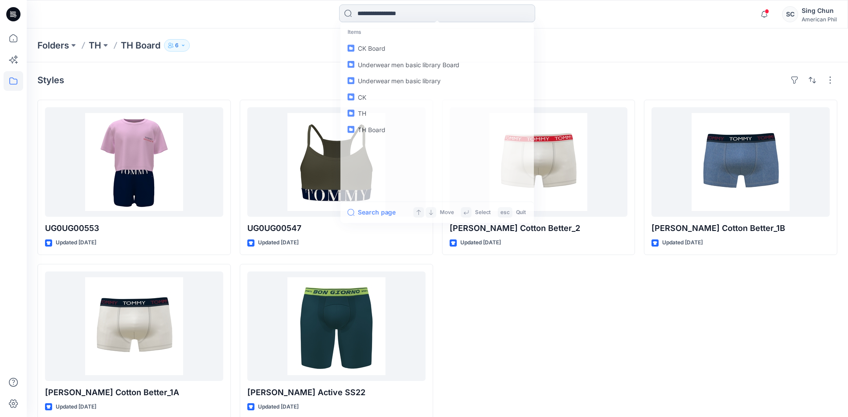
click at [391, 12] on input at bounding box center [437, 13] width 196 height 18
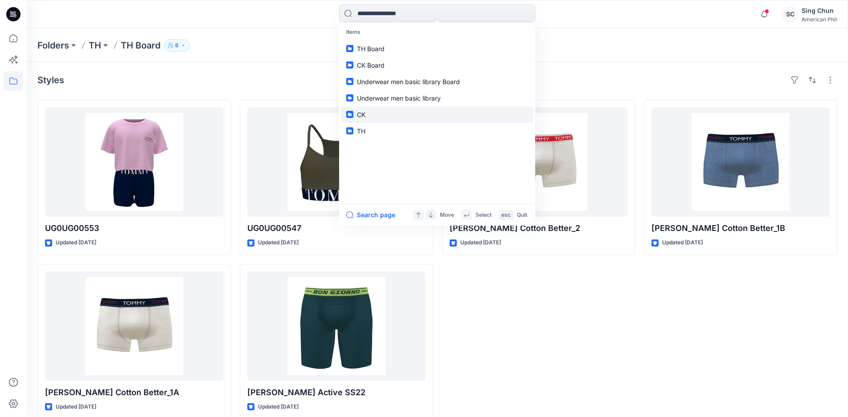
click at [362, 118] on span "CK" at bounding box center [361, 115] width 8 height 8
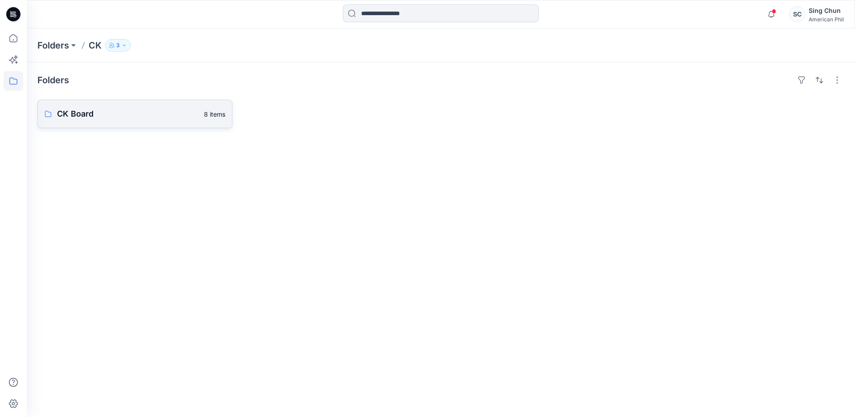
click at [164, 120] on p "CK Board" at bounding box center [128, 114] width 142 height 12
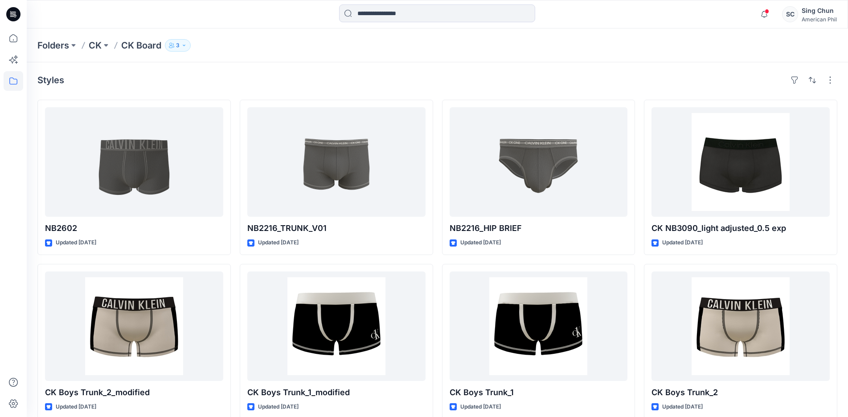
click at [262, 61] on div "Folders CK CK Board 3" at bounding box center [437, 46] width 821 height 34
click at [13, 38] on icon at bounding box center [14, 39] width 20 height 20
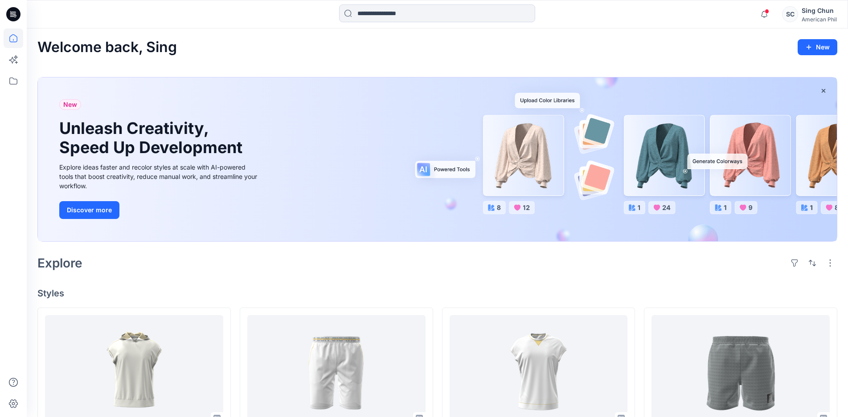
click at [13, 9] on icon at bounding box center [13, 14] width 14 height 14
